Goal: Complete application form

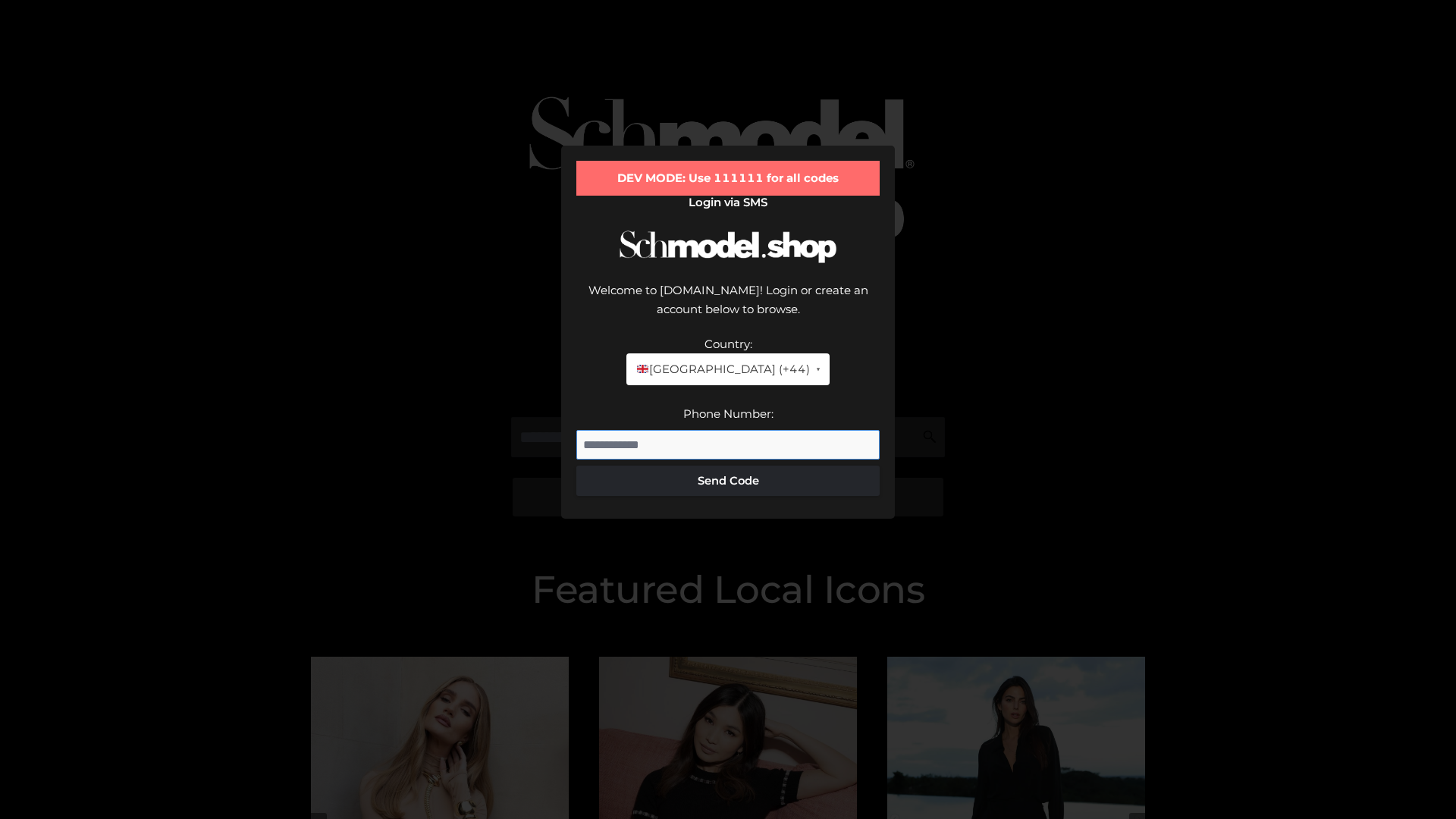
click at [728, 430] on input "Phone Number:" at bounding box center [727, 445] width 303 height 30
type input "**********"
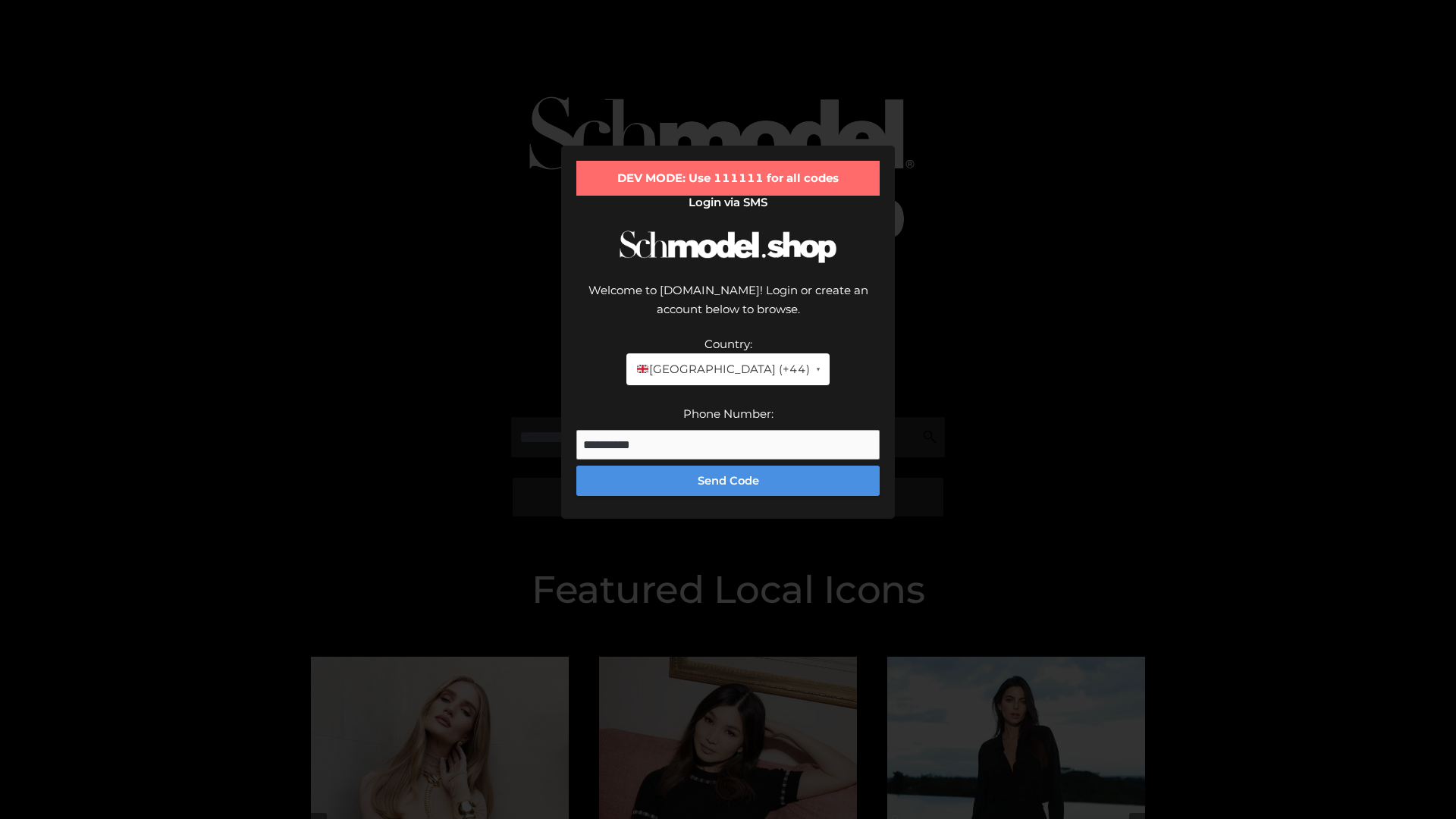
click at [728, 465] on button "Send Code" at bounding box center [727, 480] width 303 height 30
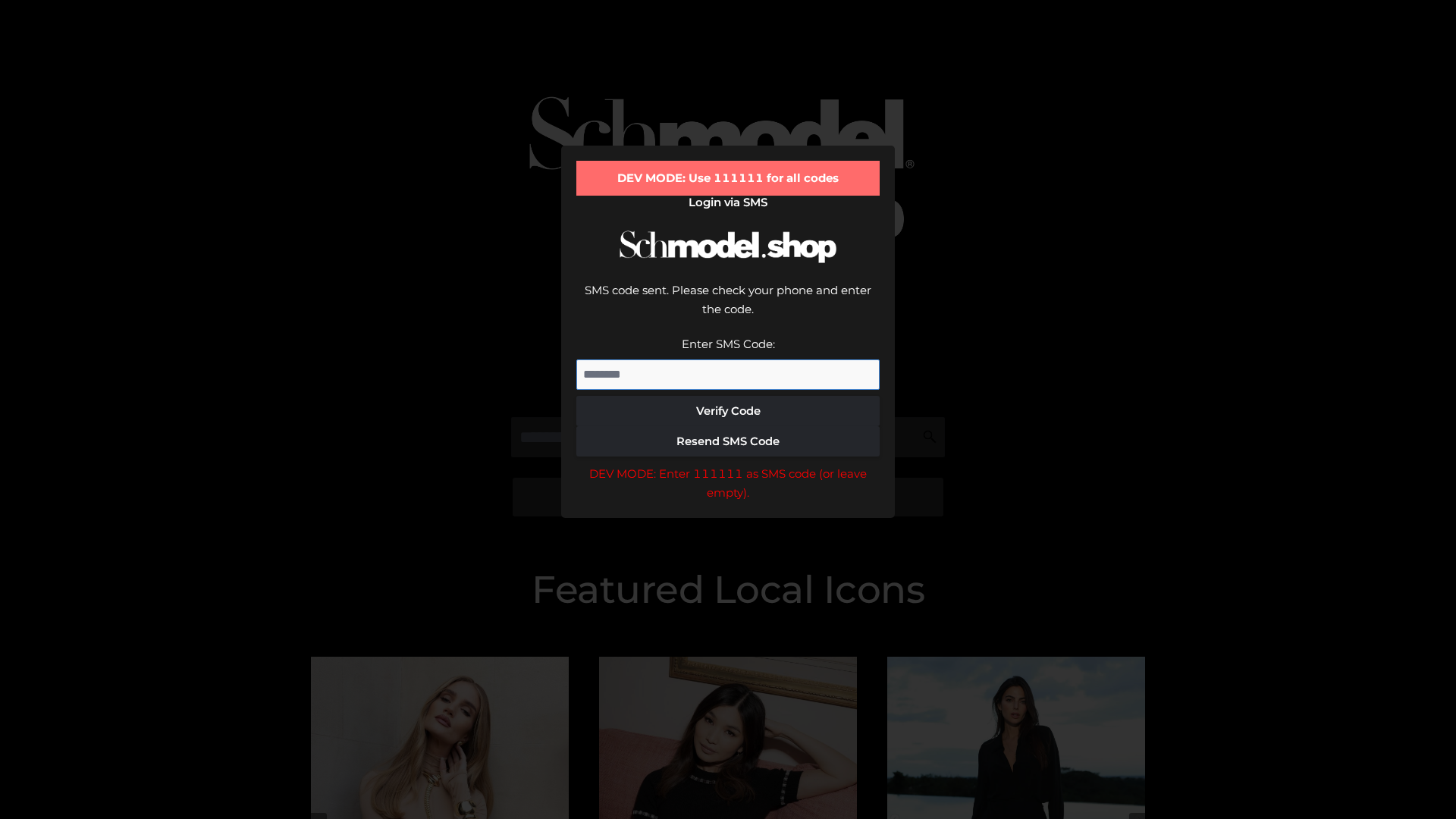
click at [728, 360] on input "Enter SMS Code:" at bounding box center [727, 375] width 303 height 30
type input "******"
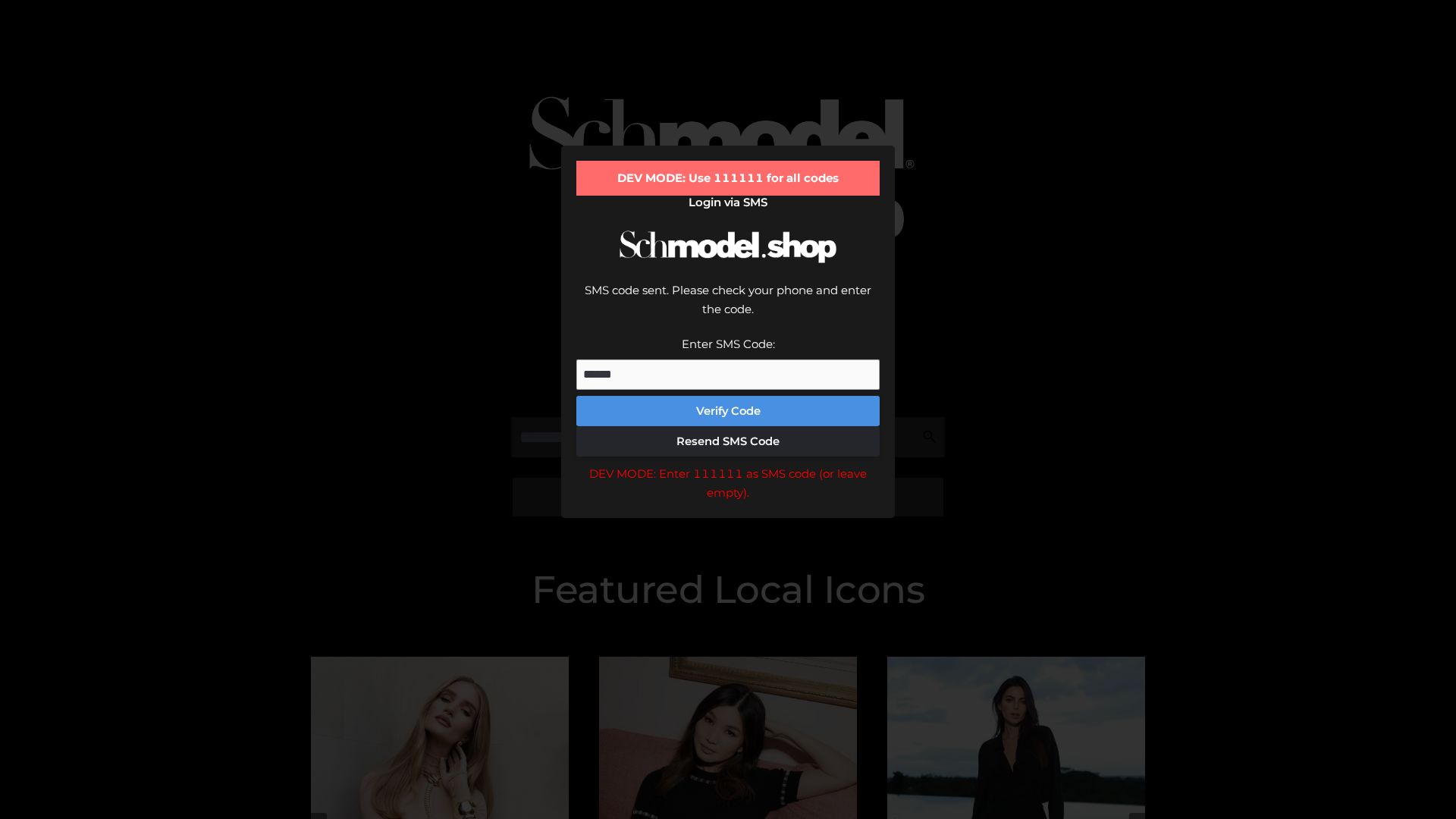
click at [728, 396] on button "Verify Code" at bounding box center [727, 411] width 303 height 30
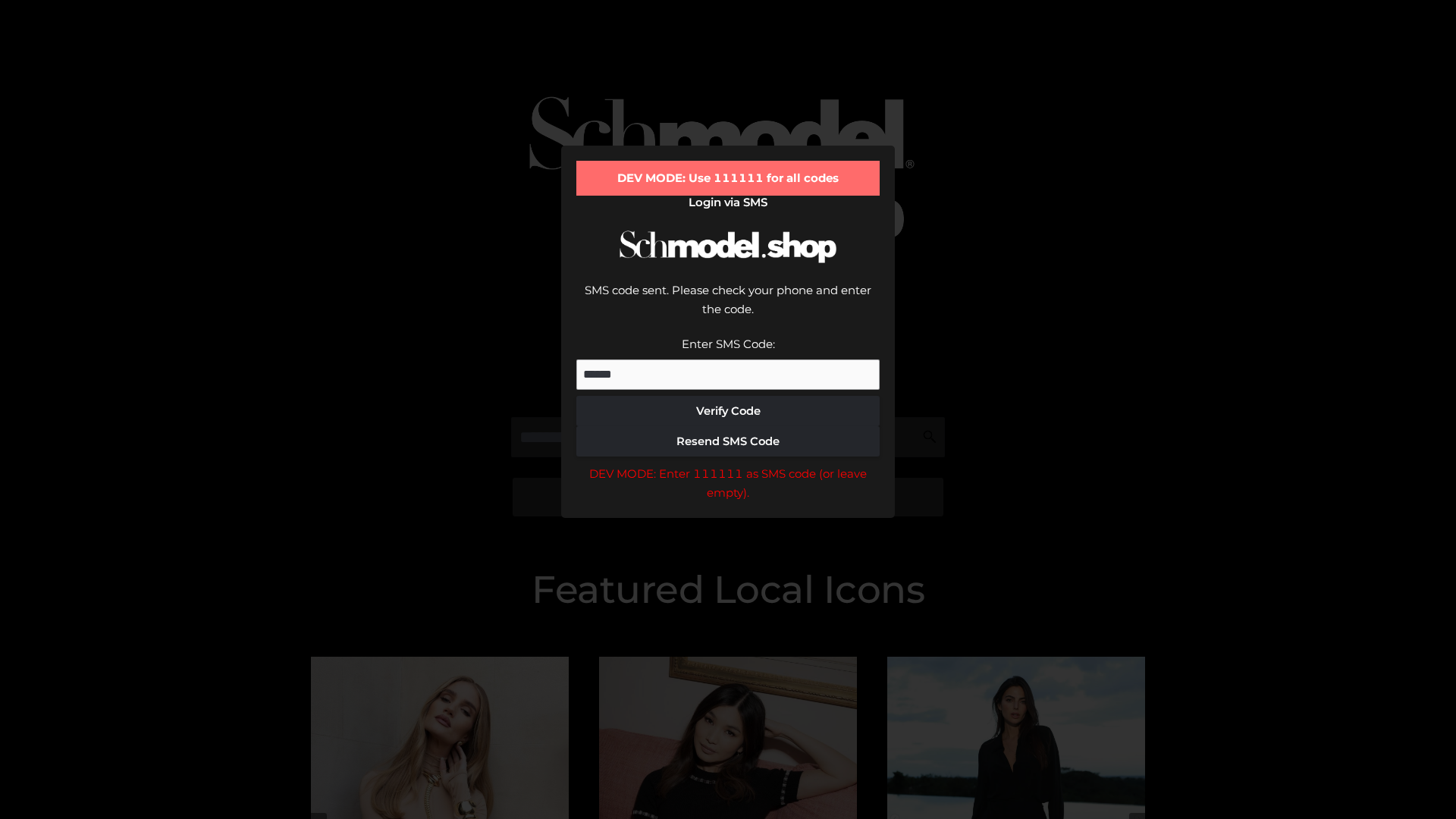
click at [728, 464] on div "DEV MODE: Enter 111111 as SMS code (or leave empty)." at bounding box center [727, 483] width 303 height 39
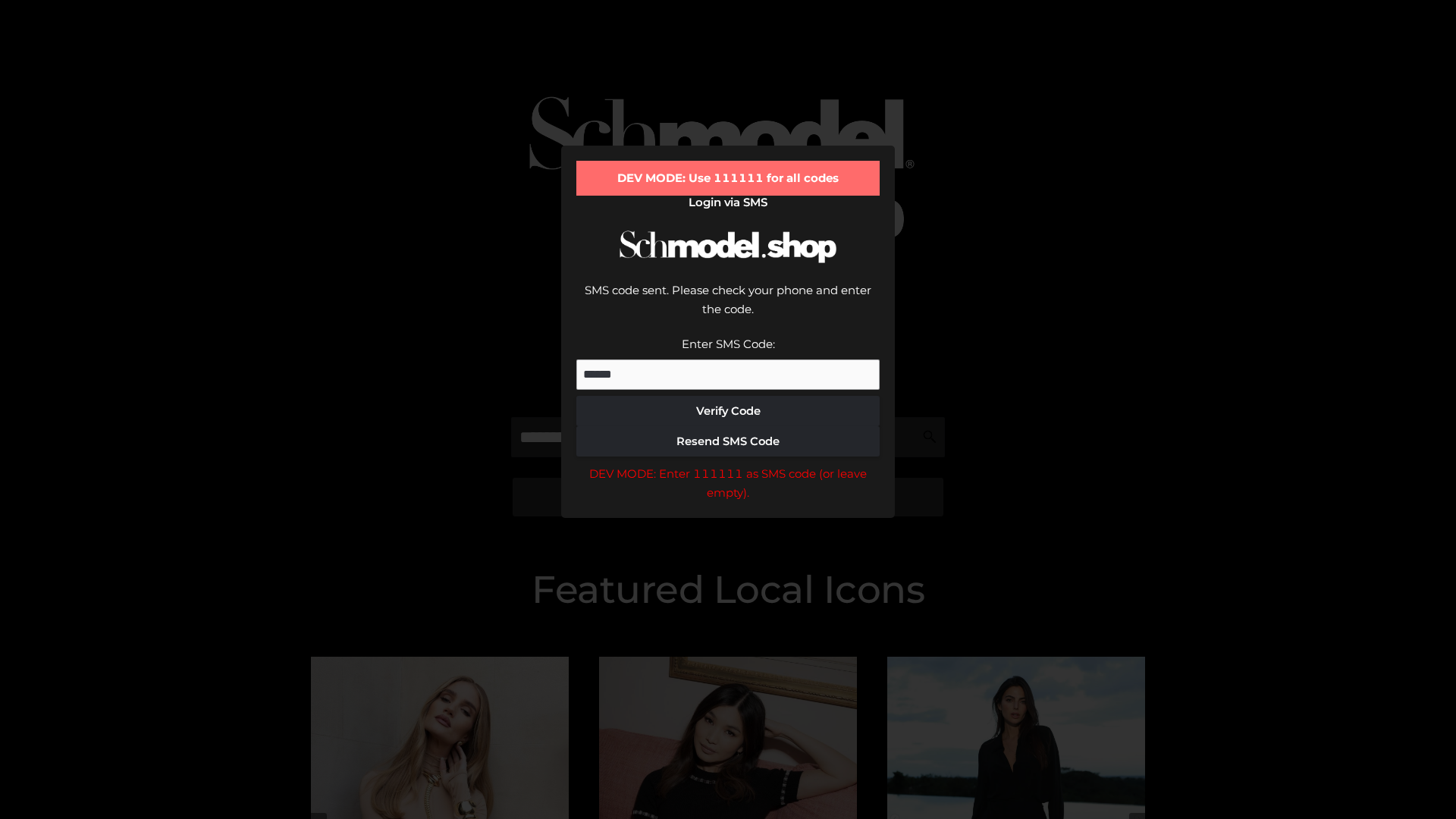
click at [728, 464] on div "DEV MODE: Enter 111111 as SMS code (or leave empty)." at bounding box center [727, 483] width 303 height 39
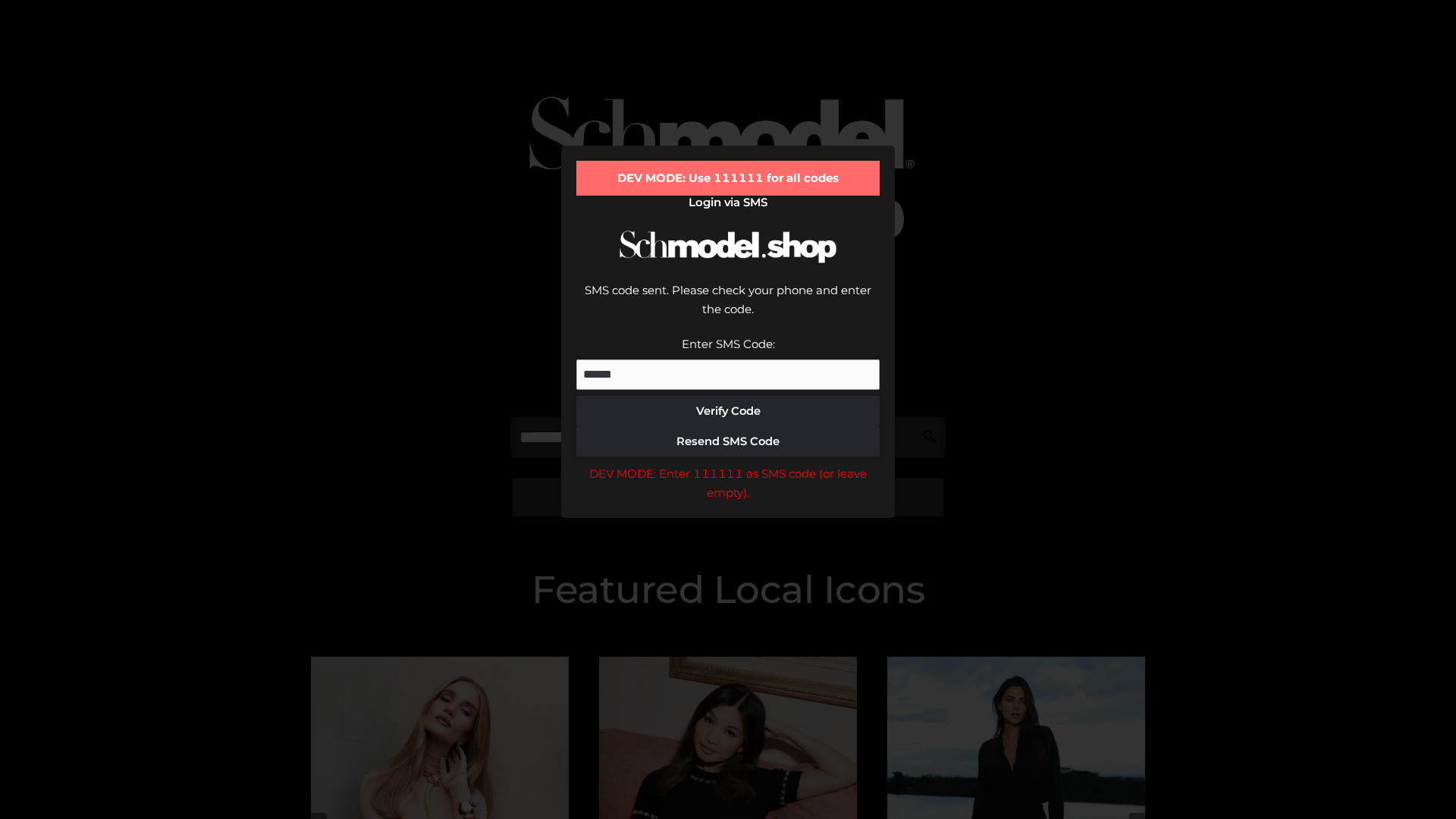
click at [728, 464] on div "DEV MODE: Enter 111111 as SMS code (or leave empty)." at bounding box center [727, 483] width 303 height 39
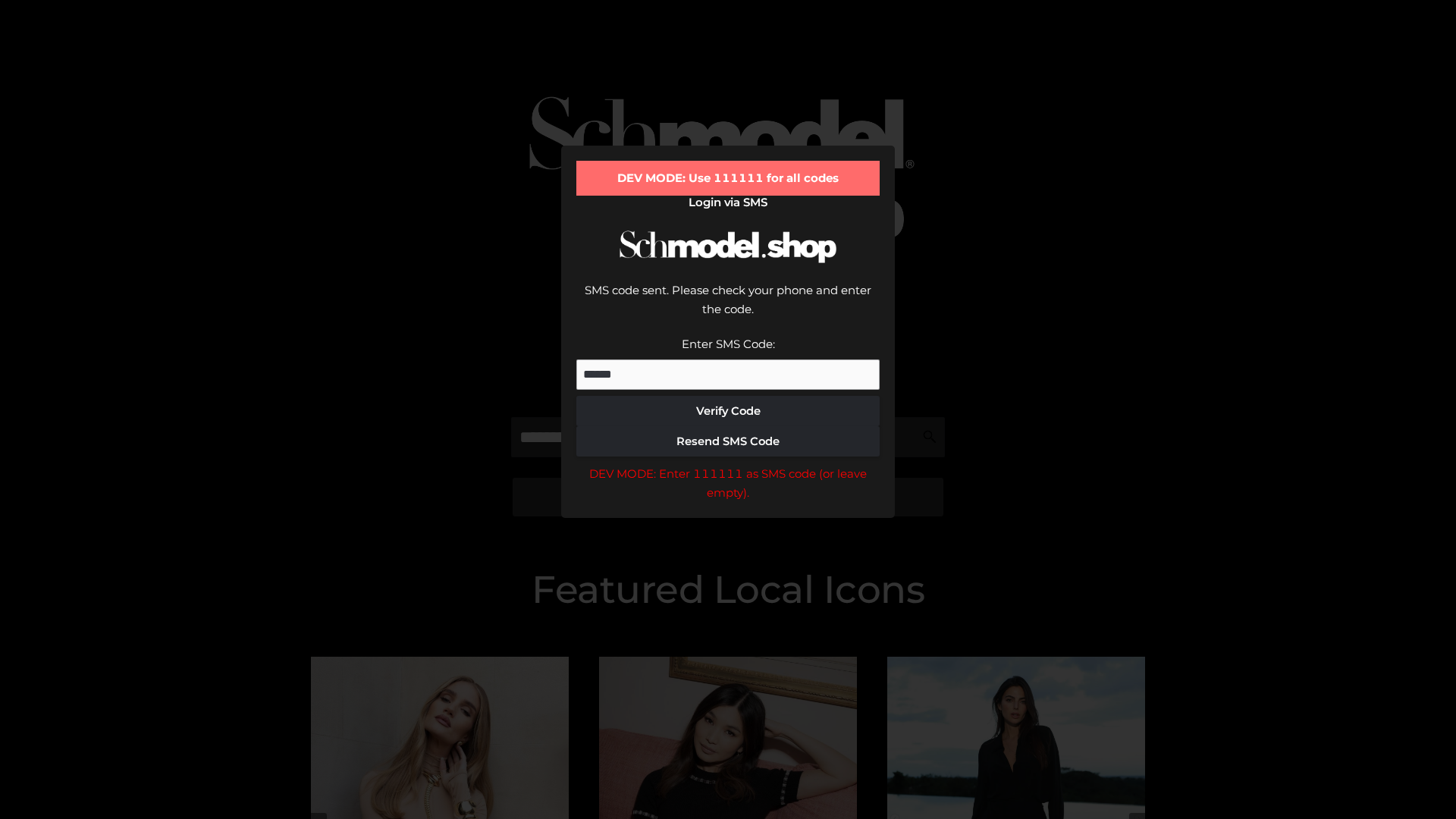
click at [728, 464] on div "DEV MODE: Enter 111111 as SMS code (or leave empty)." at bounding box center [727, 483] width 303 height 39
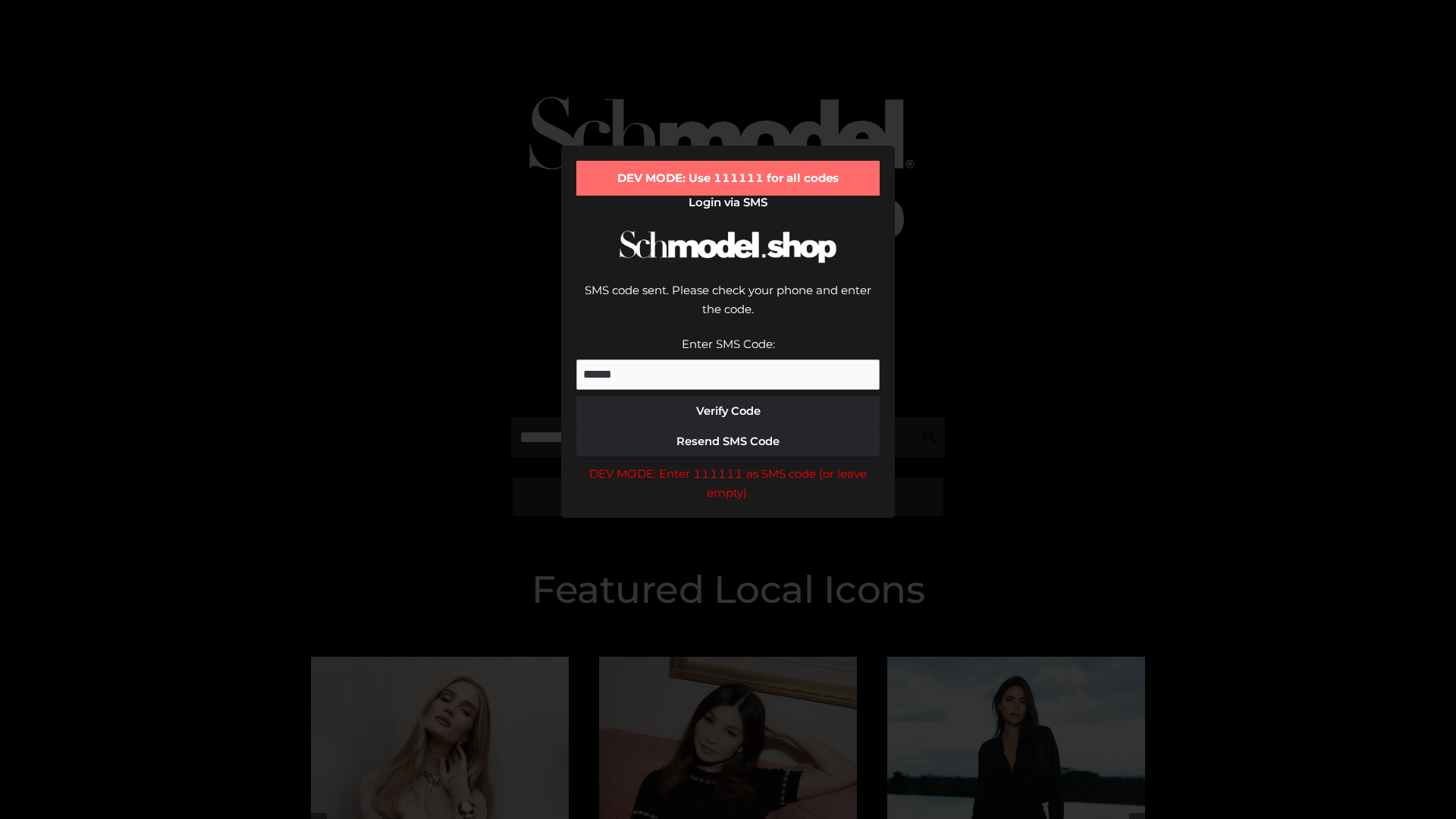
click at [728, 464] on div "DEV MODE: Enter 111111 as SMS code (or leave empty)." at bounding box center [727, 483] width 303 height 39
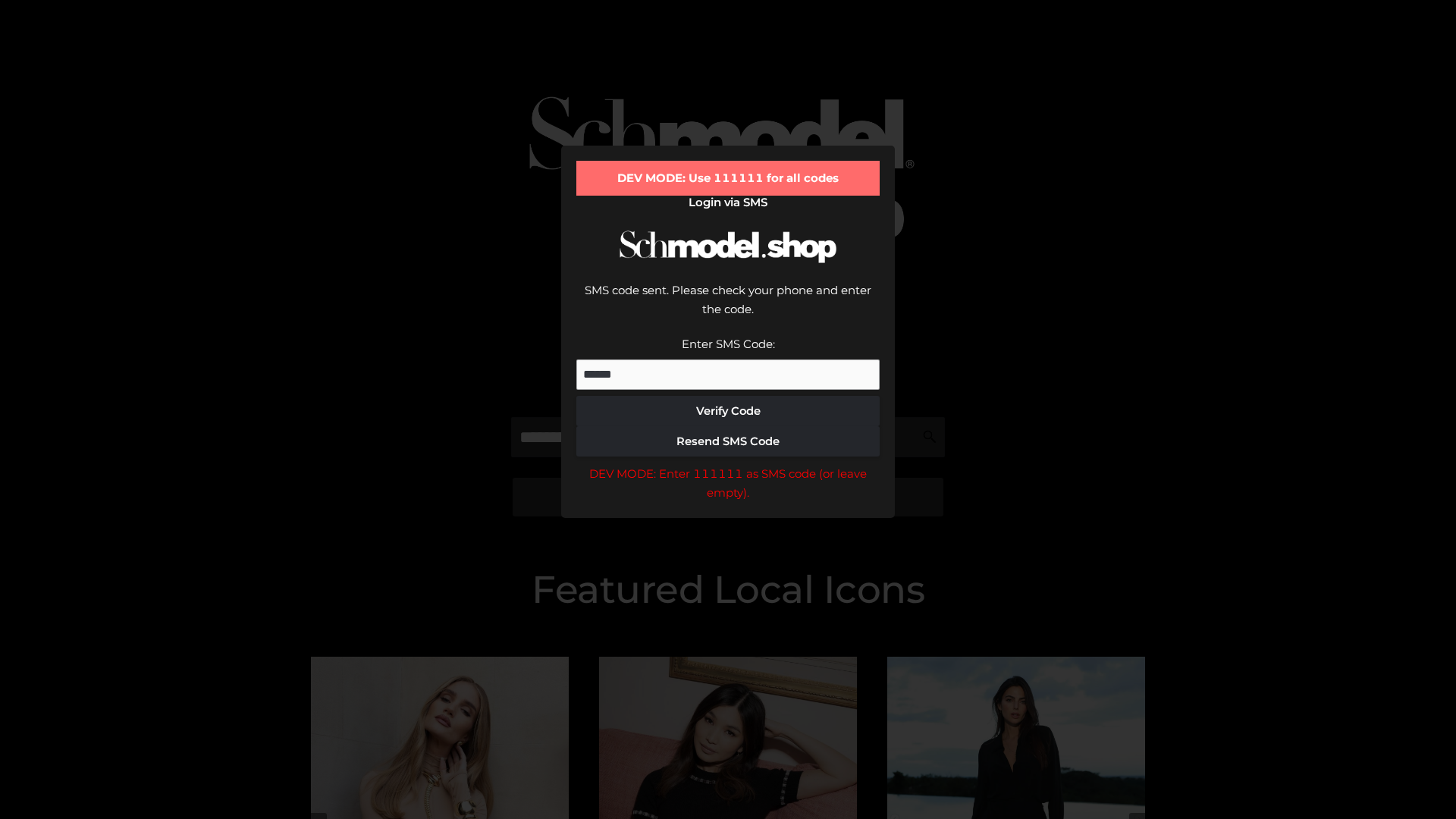
click at [728, 464] on div "DEV MODE: Enter 111111 as SMS code (or leave empty)." at bounding box center [727, 483] width 303 height 39
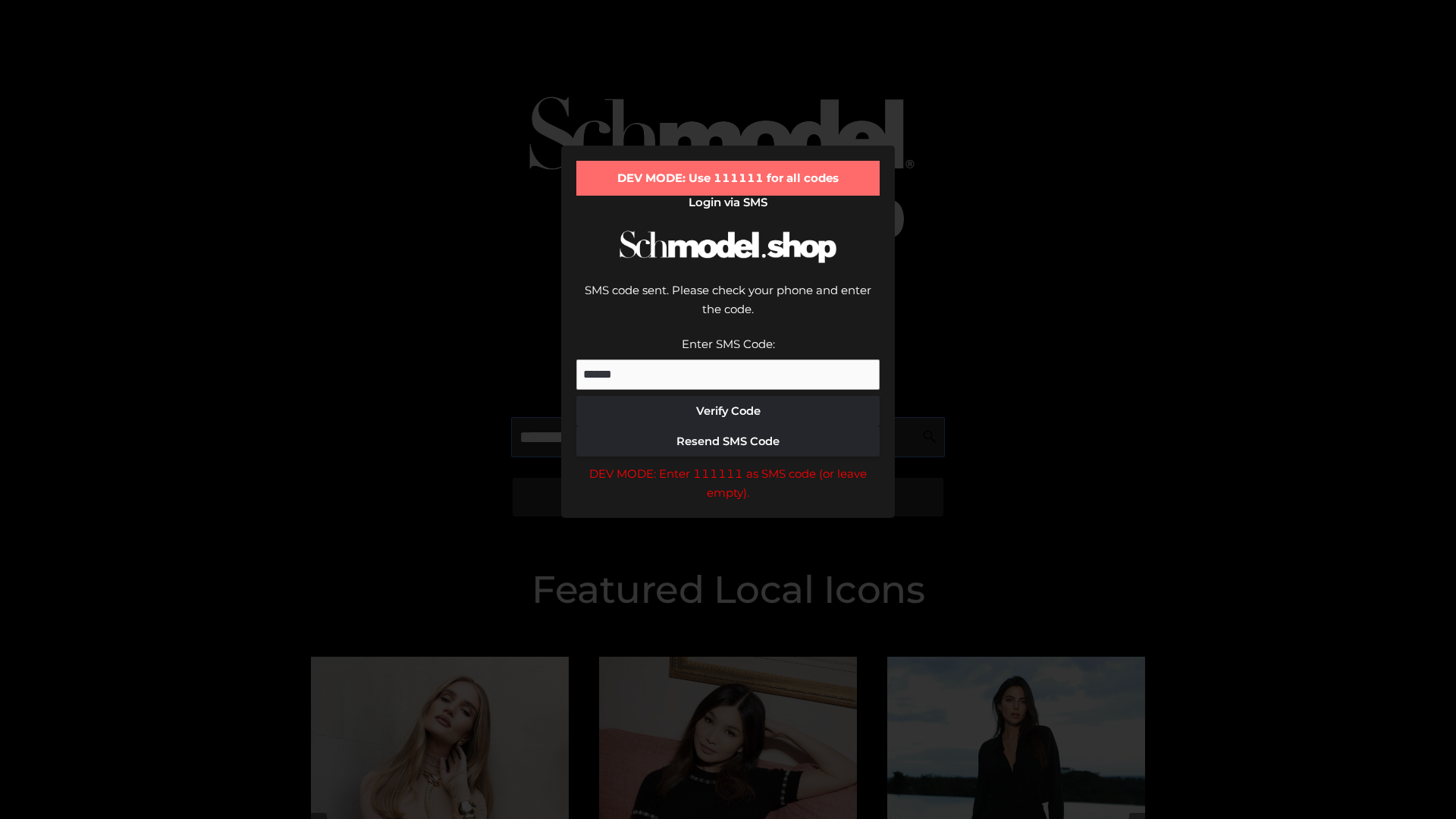
scroll to position [0, 78]
click at [728, 464] on div "DEV MODE: Enter 111111 as SMS code (or leave empty)." at bounding box center [727, 483] width 303 height 39
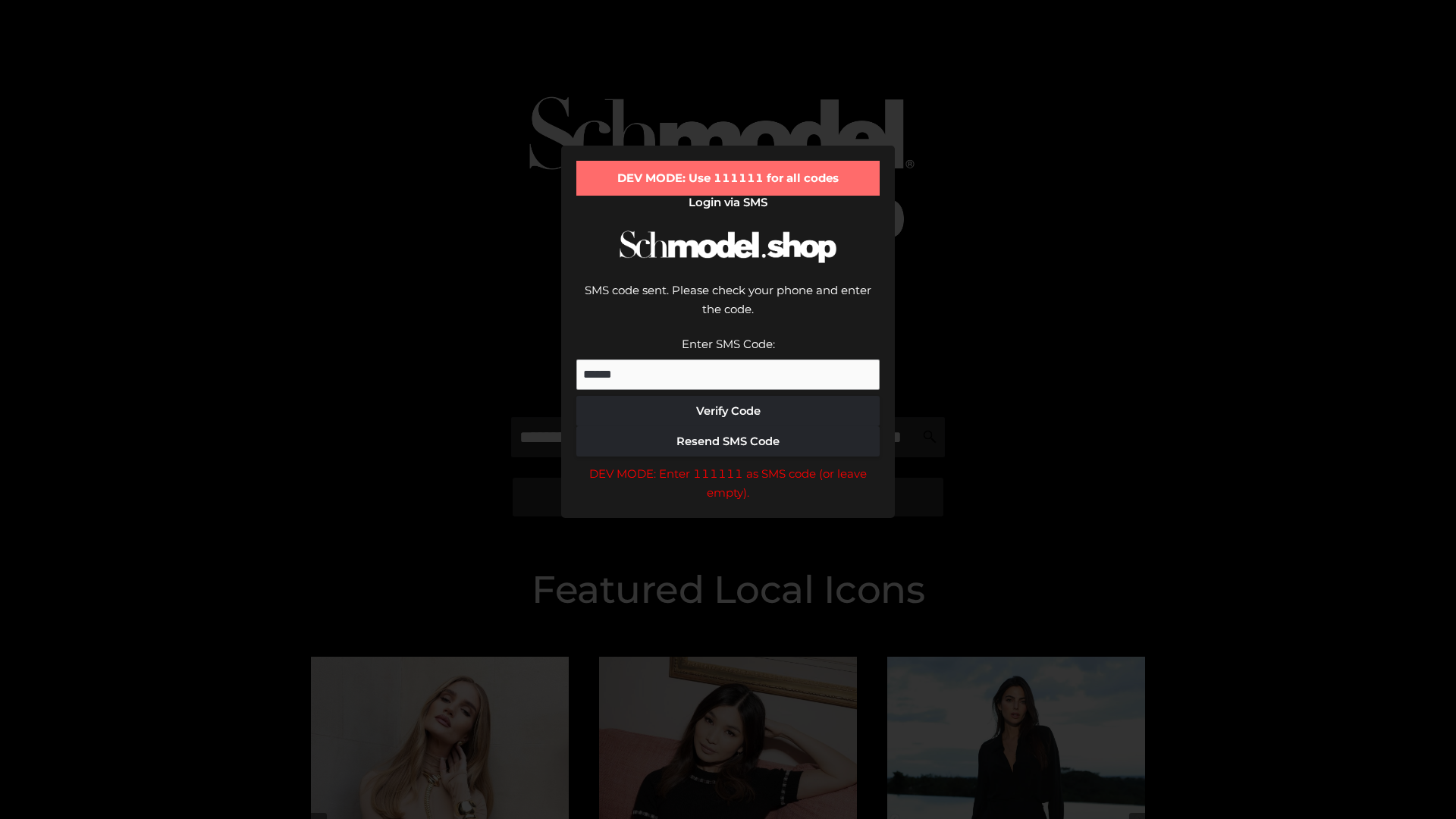
click at [728, 464] on div "DEV MODE: Enter 111111 as SMS code (or leave empty)." at bounding box center [727, 483] width 303 height 39
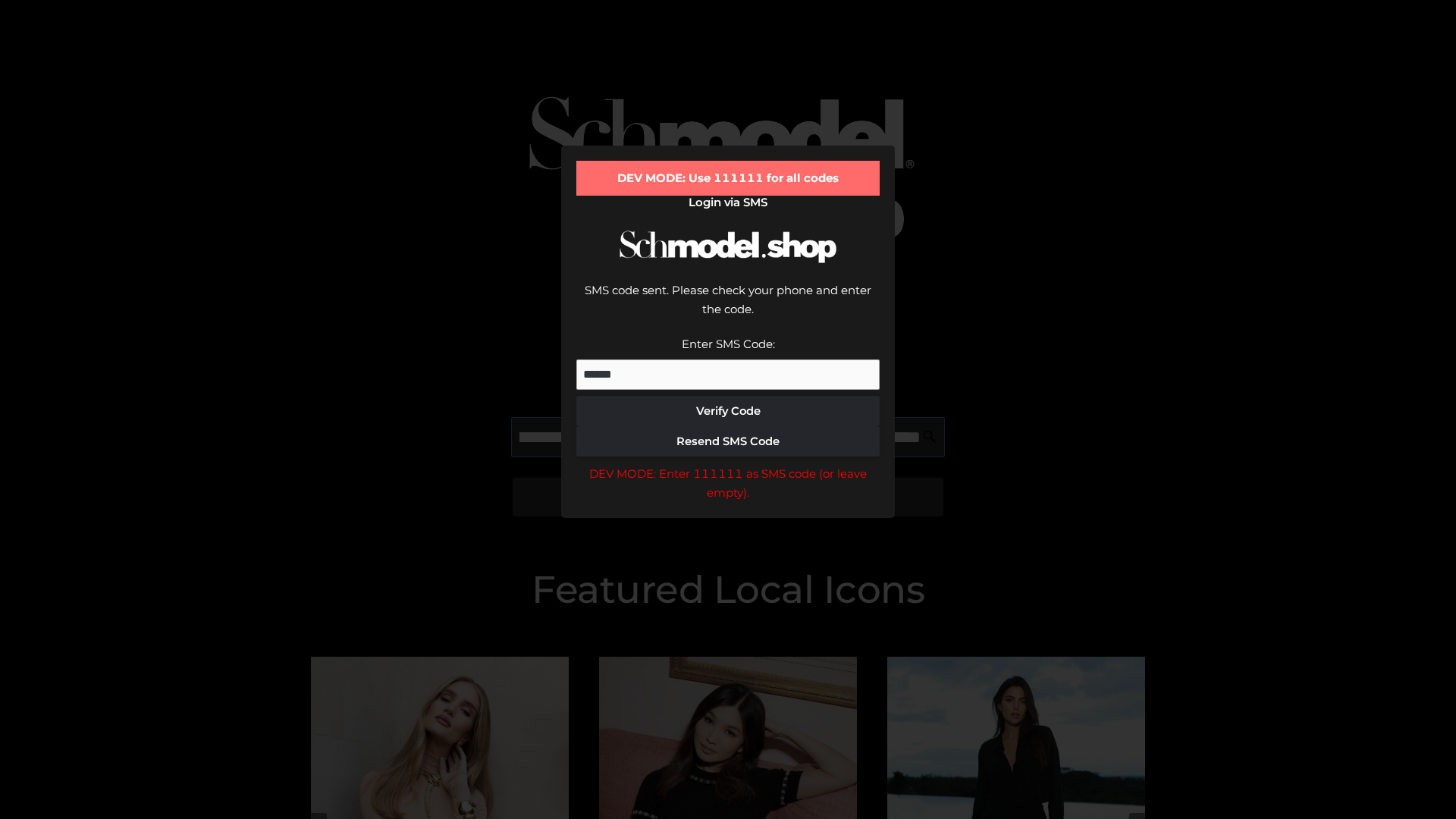
scroll to position [0, 165]
click at [728, 464] on div "DEV MODE: Enter 111111 as SMS code (or leave empty)." at bounding box center [727, 483] width 303 height 39
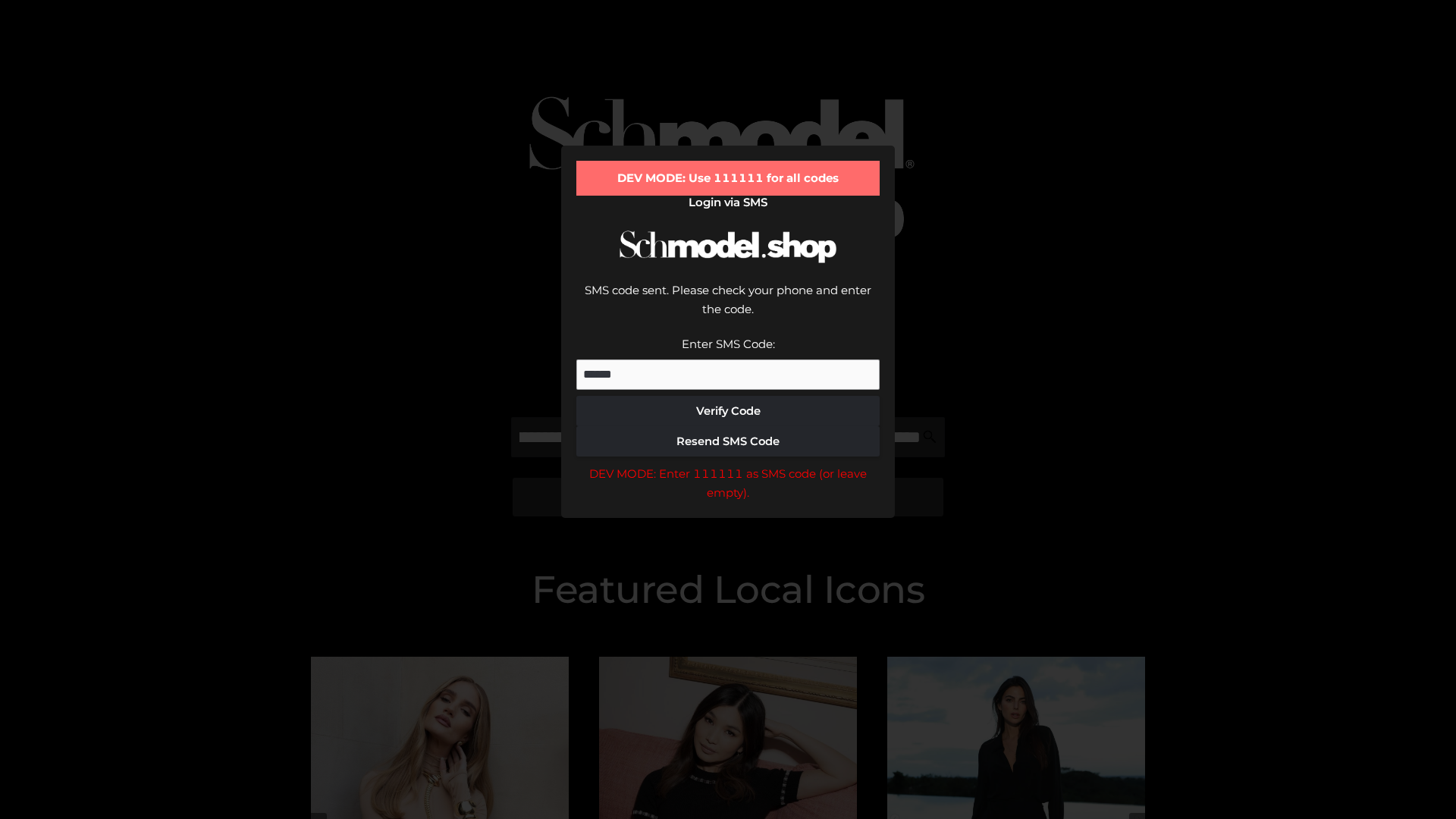
click at [728, 464] on div "DEV MODE: Enter 111111 as SMS code (or leave empty)." at bounding box center [727, 483] width 303 height 39
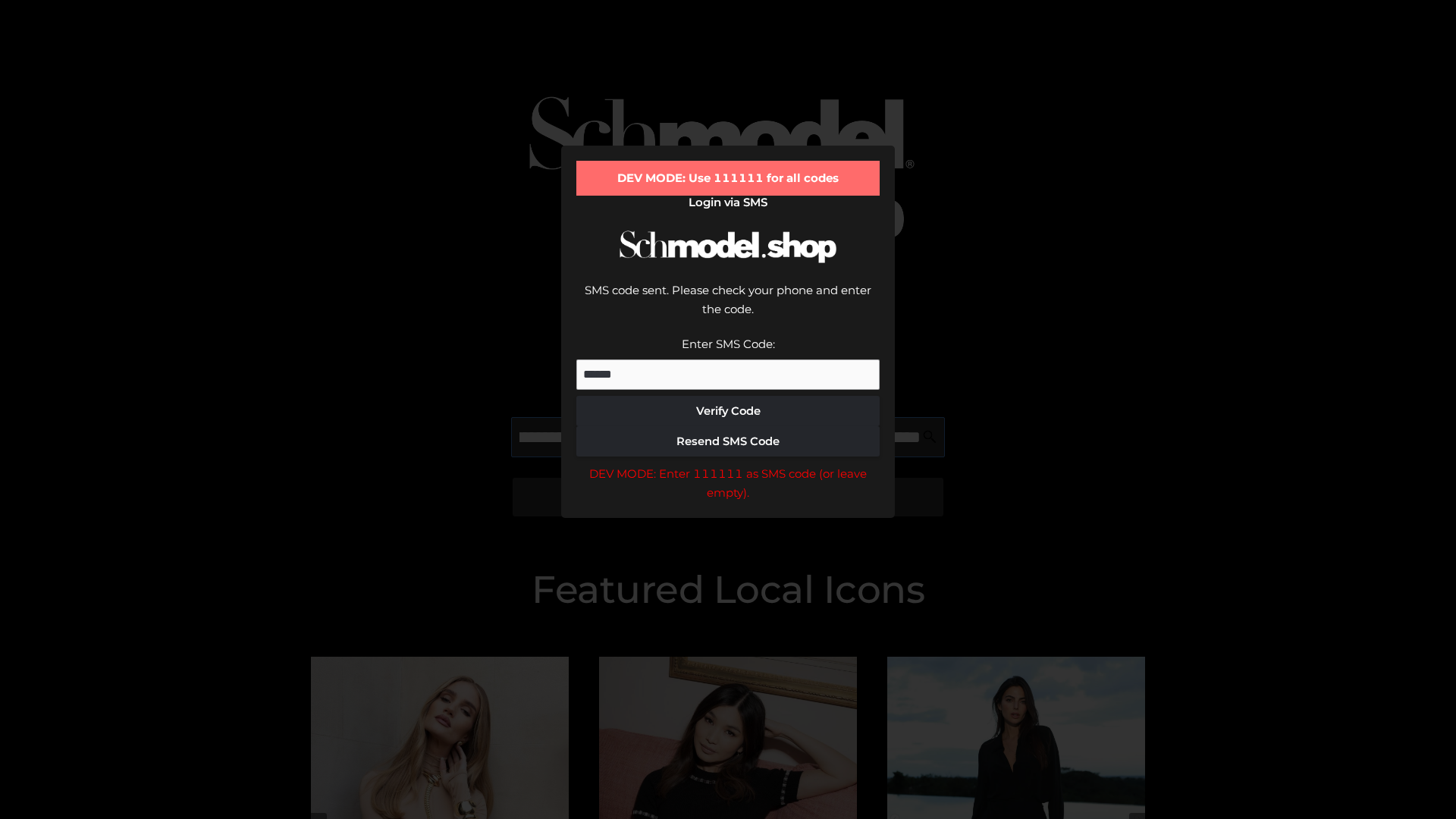
scroll to position [0, 257]
click at [728, 464] on div "DEV MODE: Enter 111111 as SMS code (or leave empty)." at bounding box center [727, 483] width 303 height 39
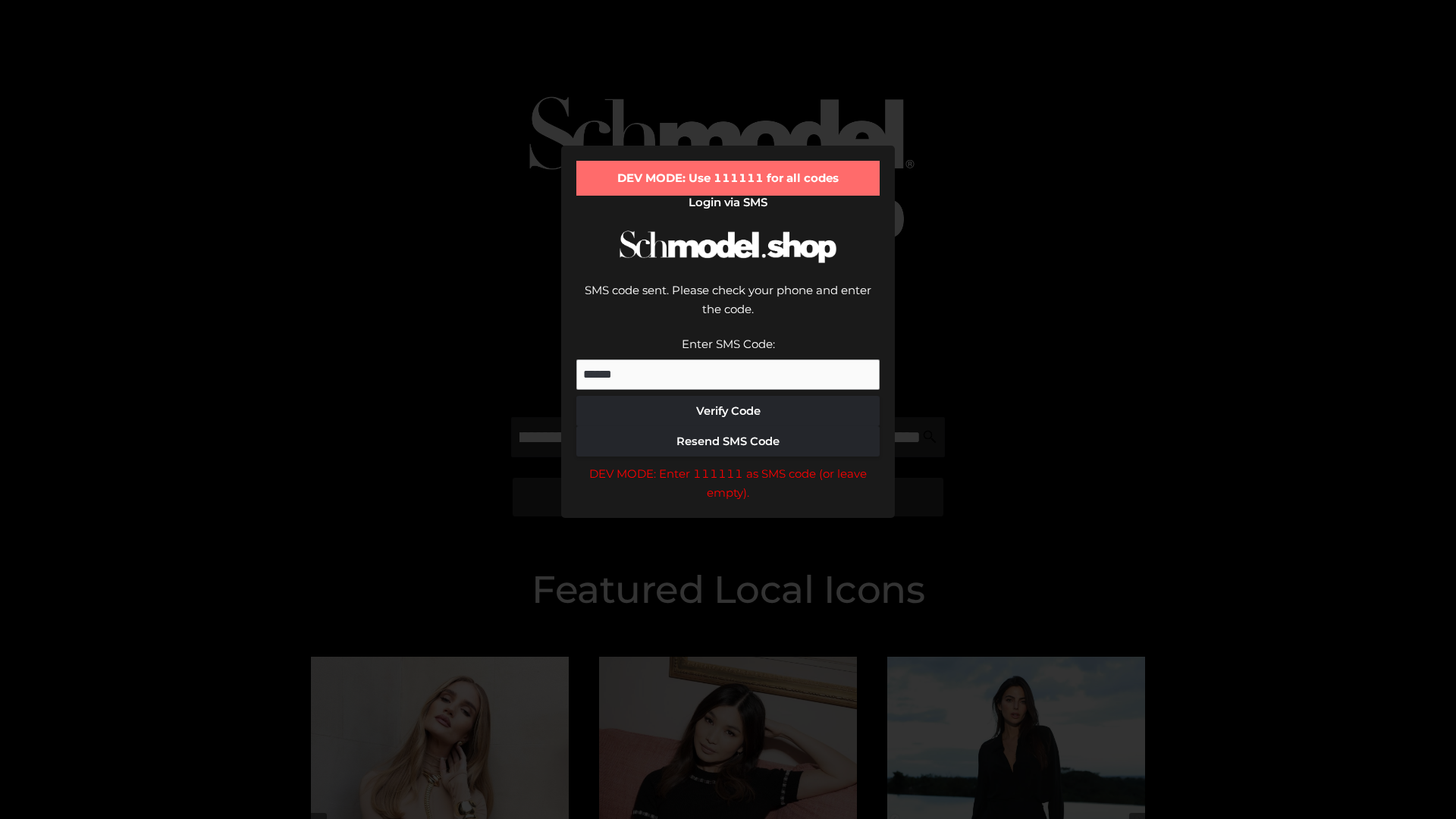
click at [728, 464] on div "DEV MODE: Enter 111111 as SMS code (or leave empty)." at bounding box center [727, 483] width 303 height 39
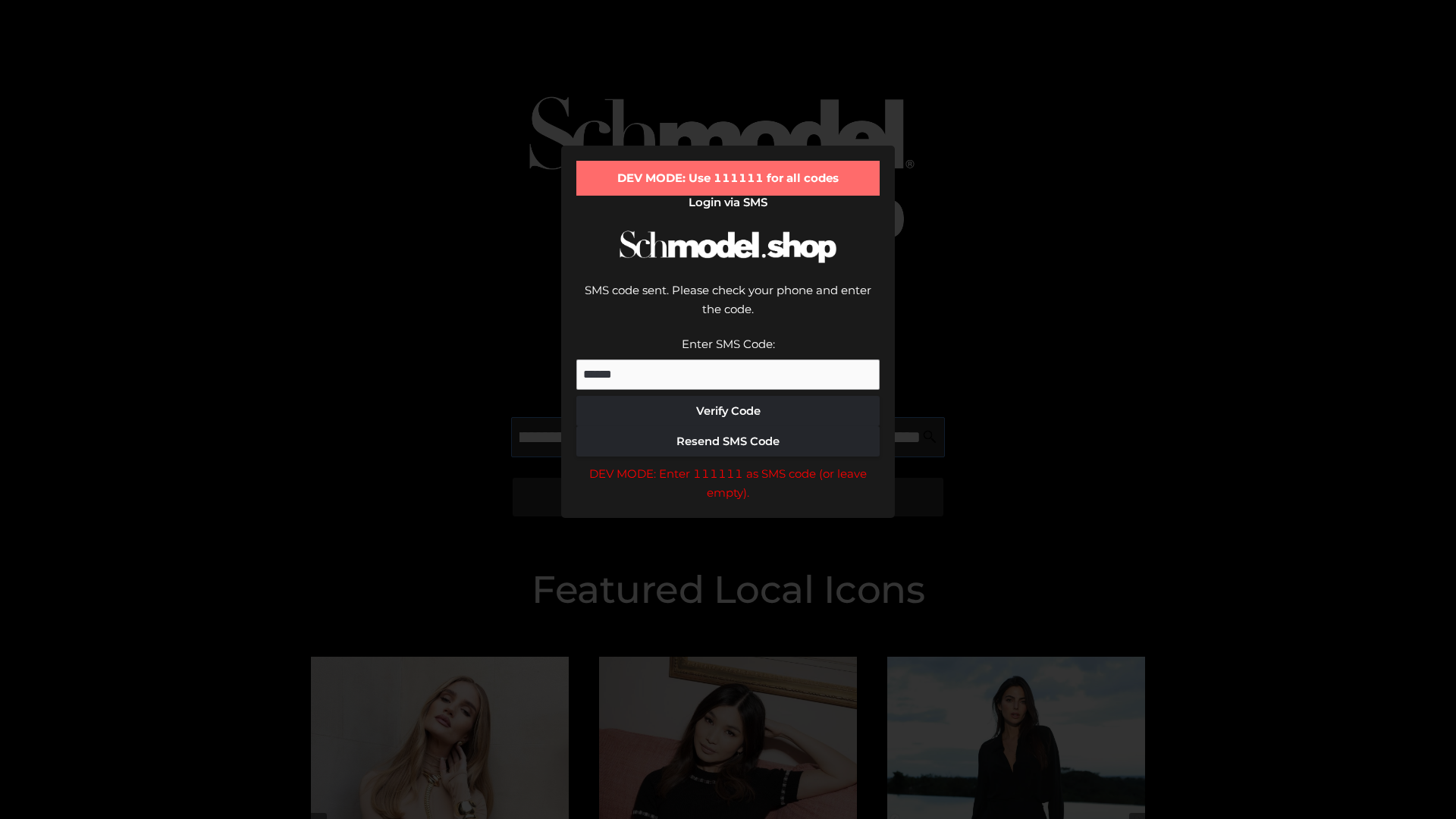
scroll to position [0, 352]
click at [728, 464] on div "DEV MODE: Enter 111111 as SMS code (or leave empty)." at bounding box center [727, 483] width 303 height 39
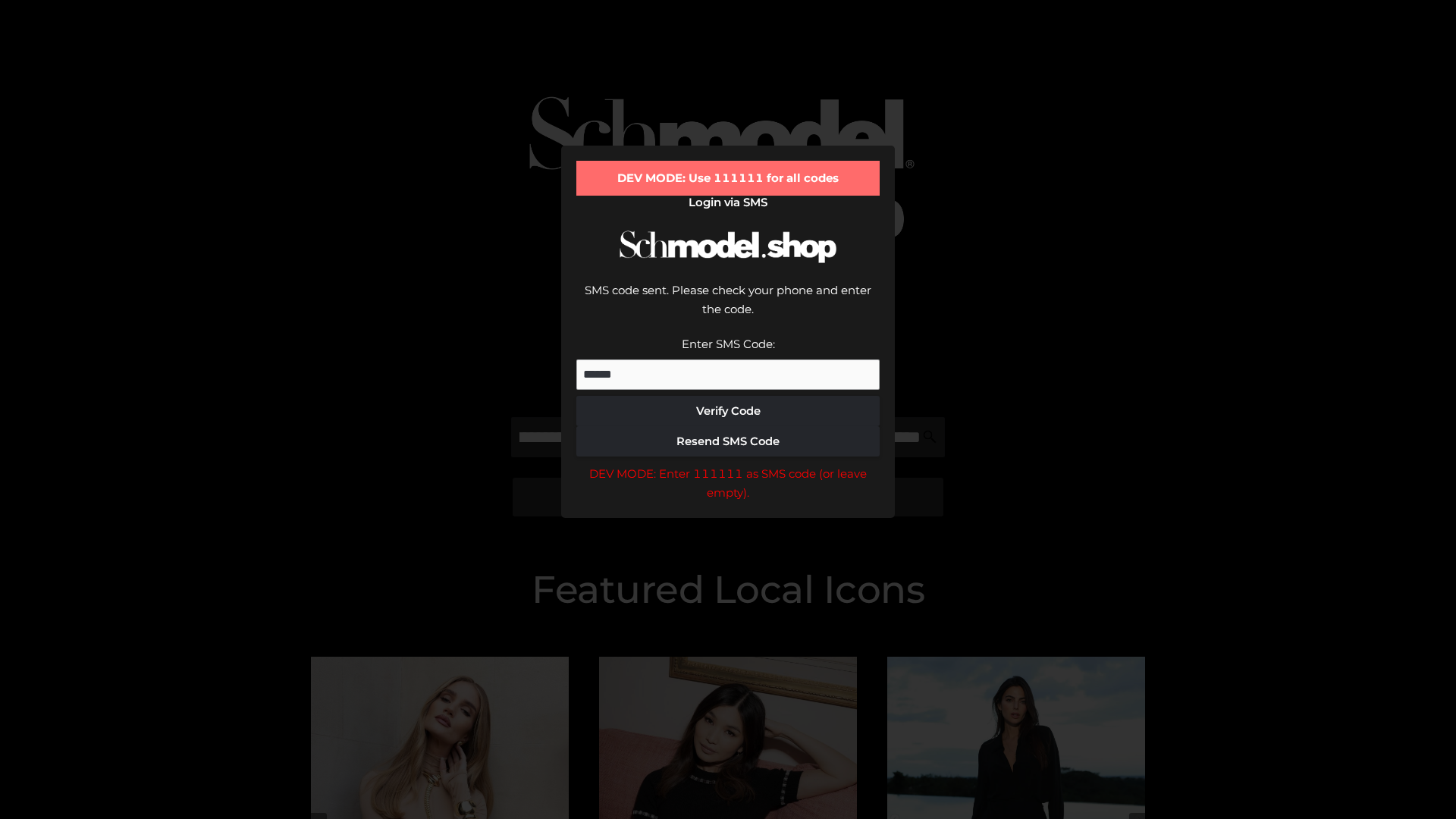
click at [728, 464] on div "DEV MODE: Enter 111111 as SMS code (or leave empty)." at bounding box center [727, 483] width 303 height 39
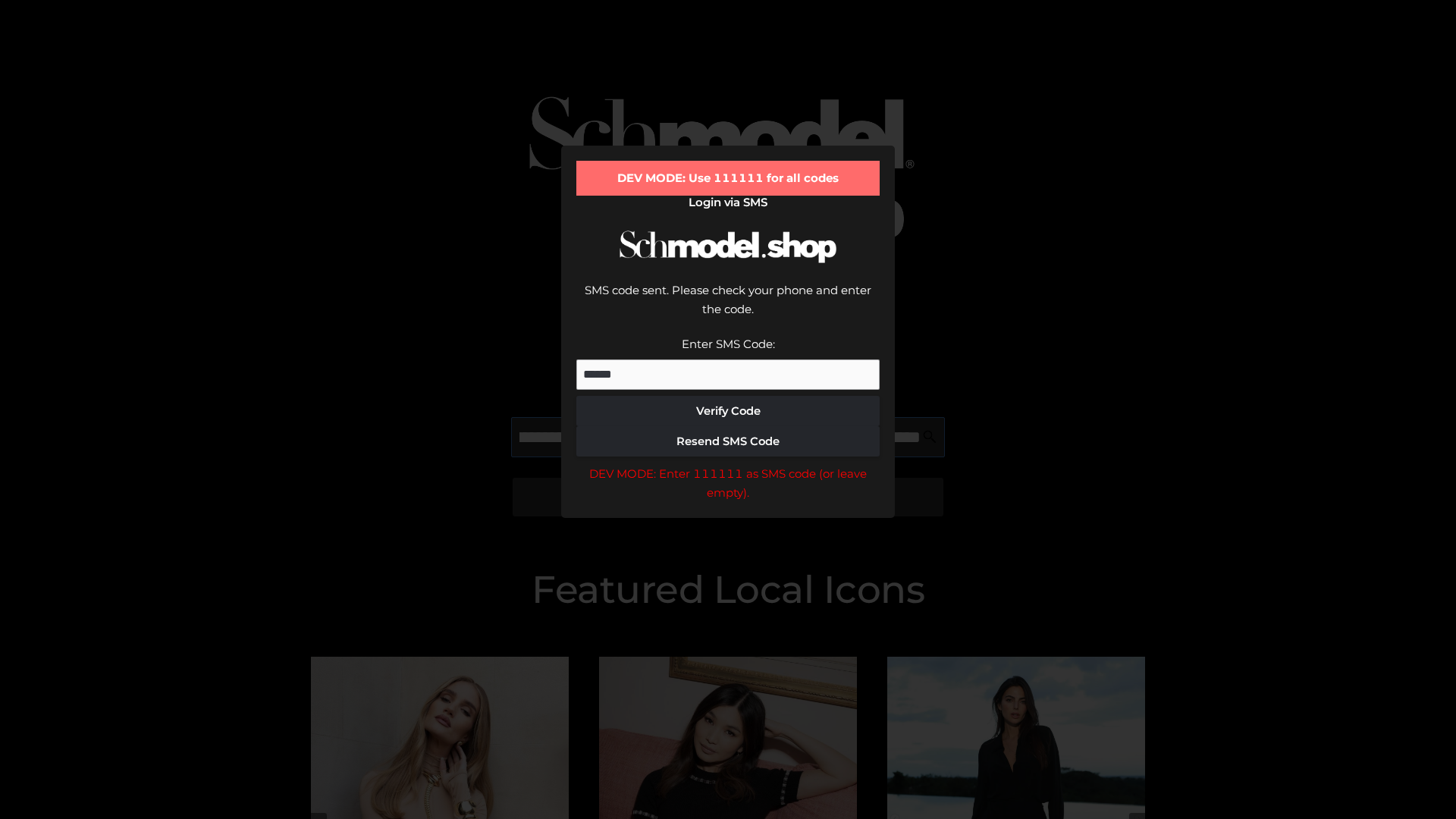
scroll to position [0, 439]
click at [728, 464] on div "DEV MODE: Enter 111111 as SMS code (or leave empty)." at bounding box center [727, 483] width 303 height 39
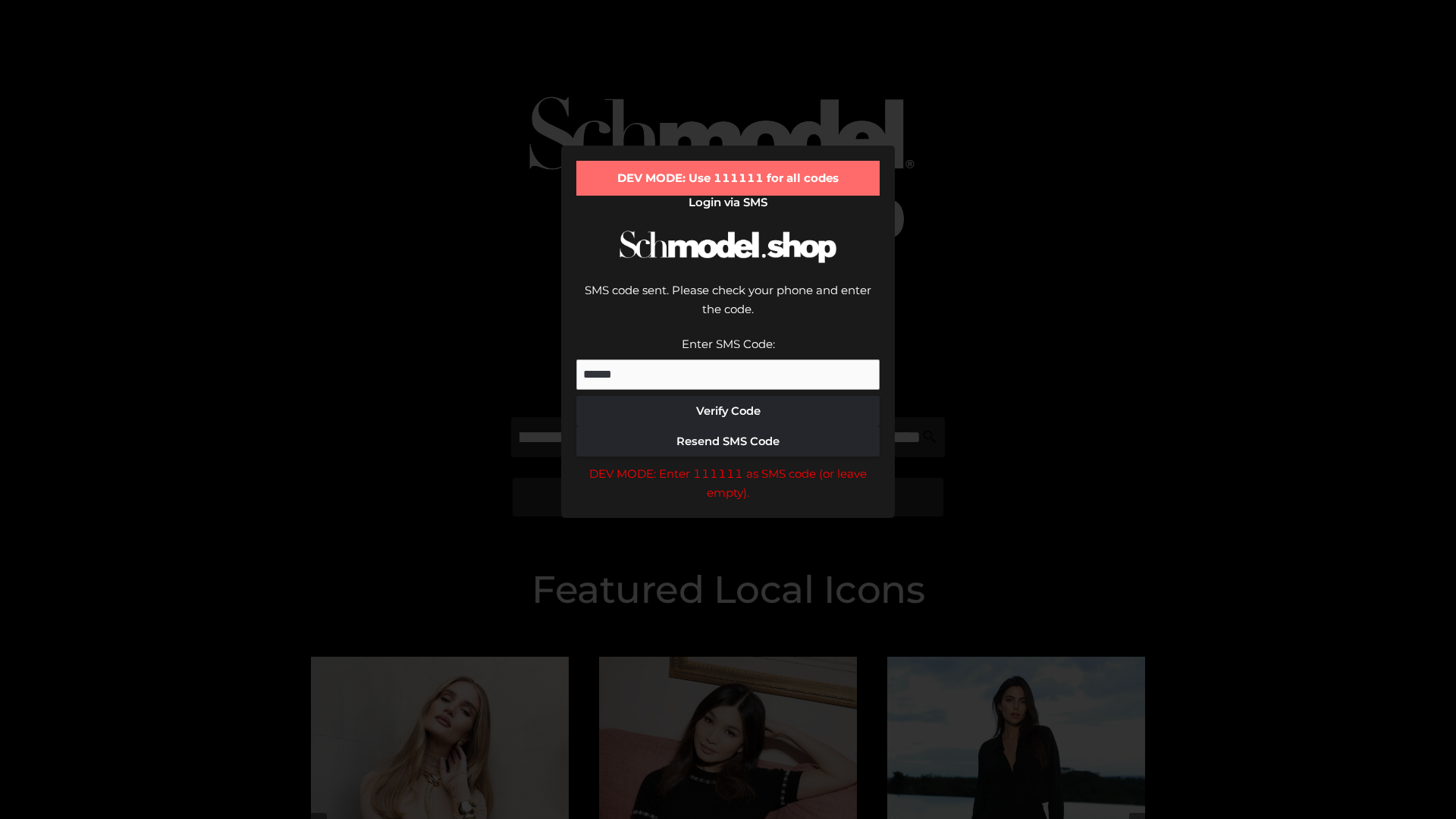
click at [728, 464] on div "DEV MODE: Enter 111111 as SMS code (or leave empty)." at bounding box center [727, 483] width 303 height 39
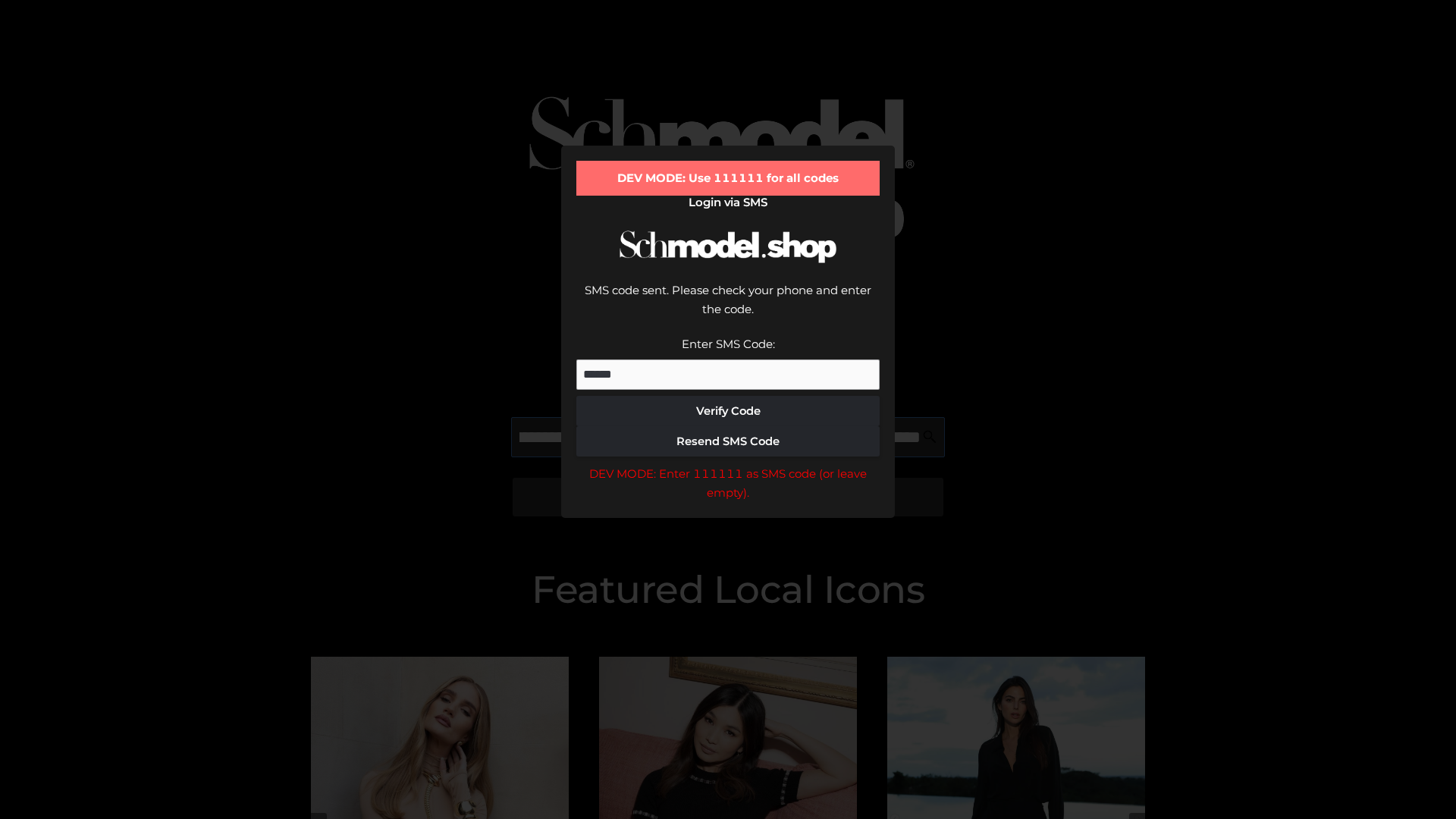
scroll to position [0, 532]
click at [728, 464] on div "DEV MODE: Enter 111111 as SMS code (or leave empty)." at bounding box center [727, 483] width 303 height 39
type input "**********"
